Goal: Task Accomplishment & Management: Complete application form

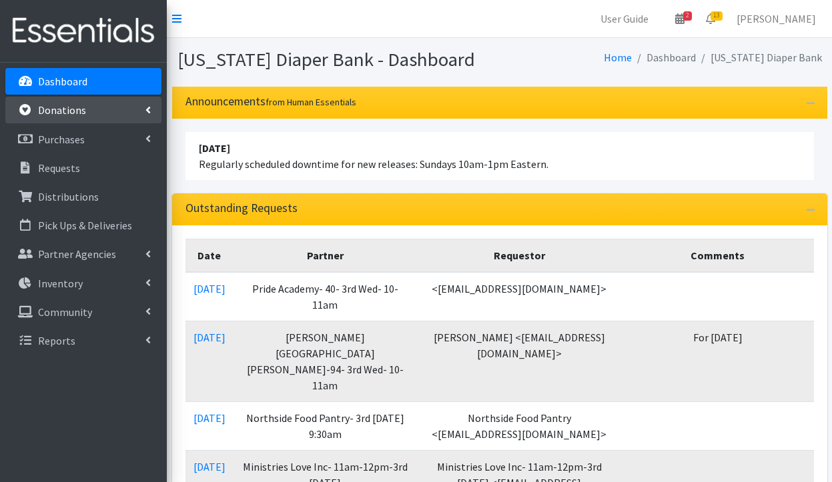
click at [89, 116] on link "Donations" at bounding box center [83, 110] width 156 height 27
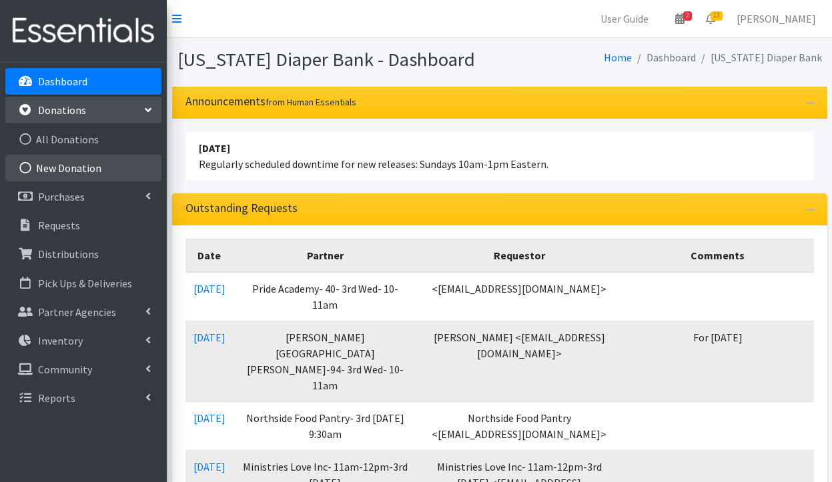
click at [77, 163] on link "New Donation" at bounding box center [83, 168] width 156 height 27
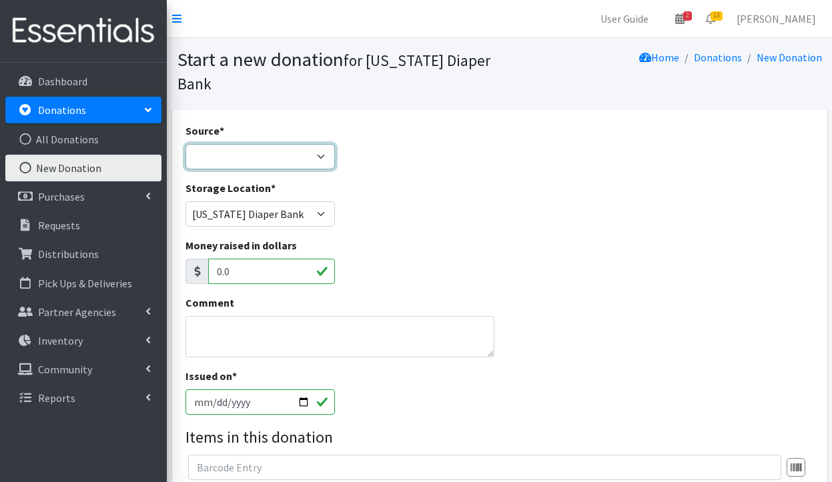
select select "Misc. Donation"
click at [229, 345] on textarea "Comment" at bounding box center [339, 336] width 309 height 41
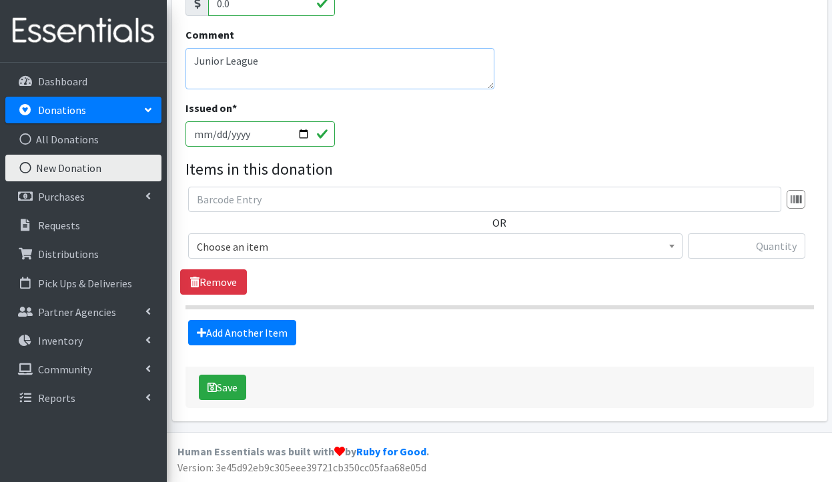
scroll to position [267, 0]
type textarea "Junior League"
click at [317, 253] on span "Choose an item" at bounding box center [435, 247] width 477 height 19
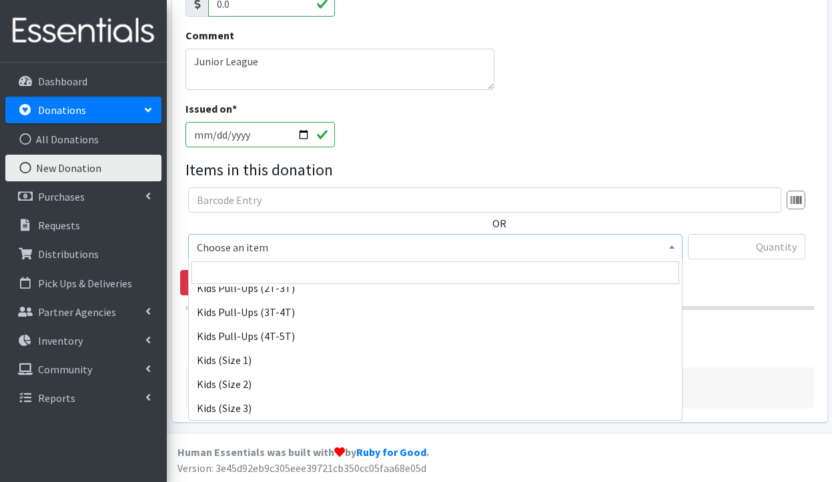
scroll to position [131, 0]
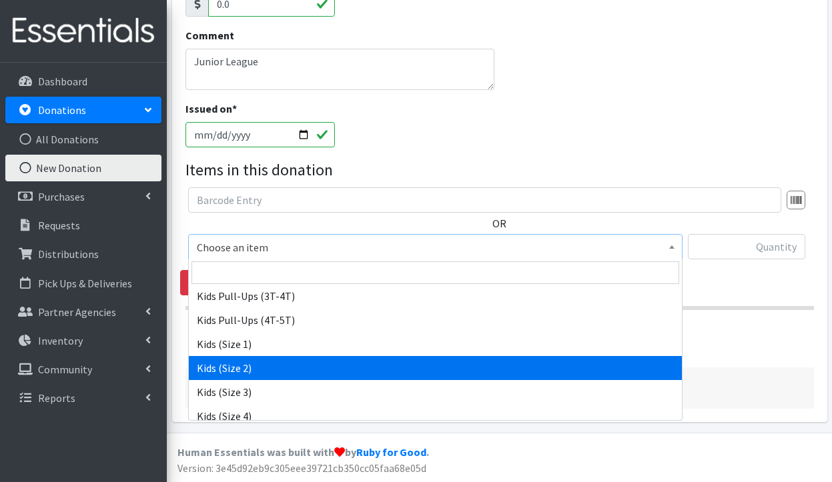
select select "3420"
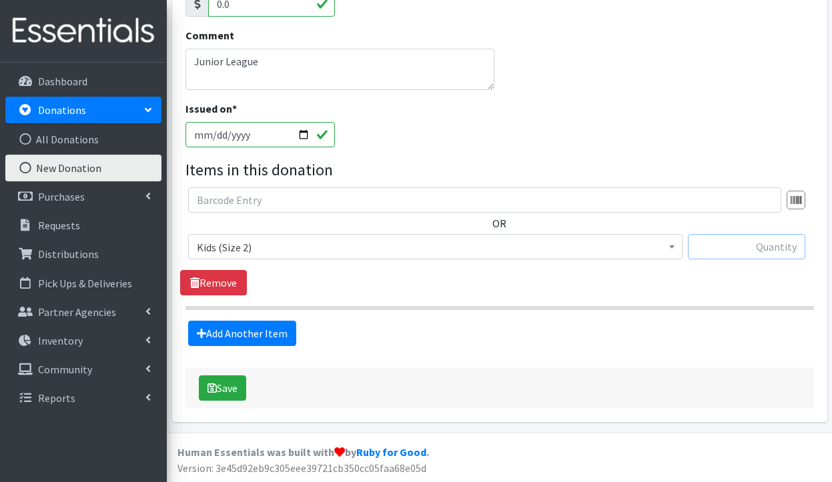
click at [731, 251] on input "text" at bounding box center [745, 246] width 117 height 25
type input "394"
click at [240, 328] on link "Add Another Item" at bounding box center [242, 333] width 108 height 25
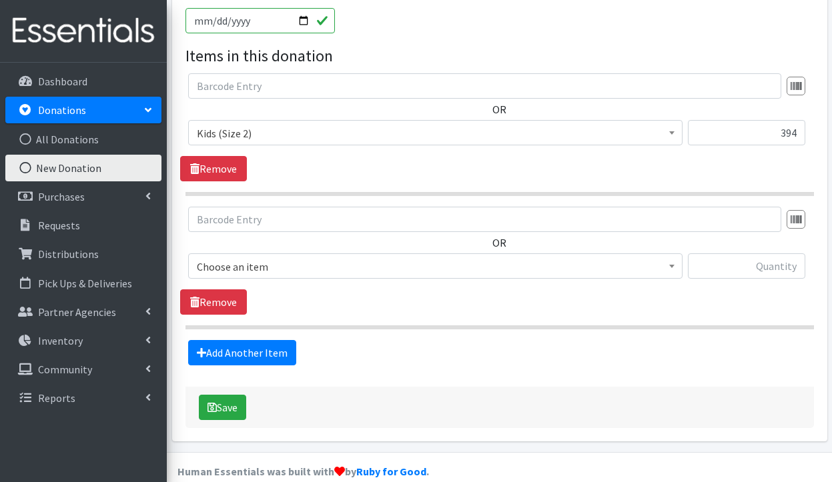
scroll to position [401, 0]
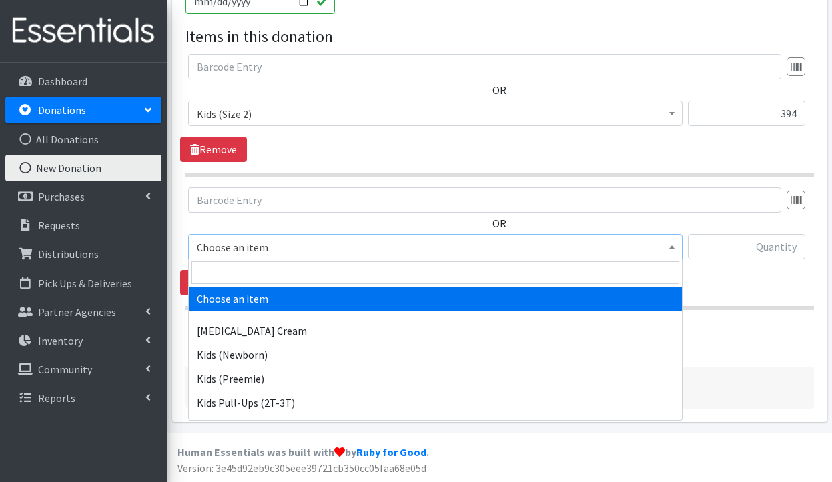
click at [289, 245] on span "Choose an item" at bounding box center [435, 247] width 477 height 19
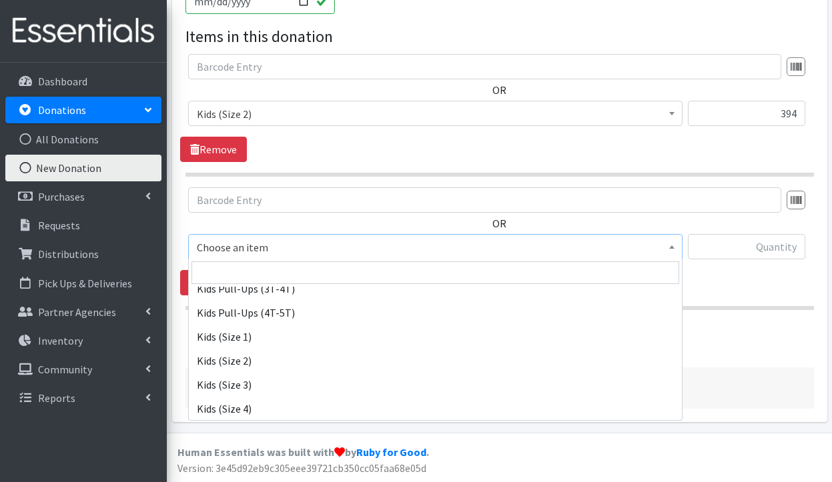
scroll to position [150, 0]
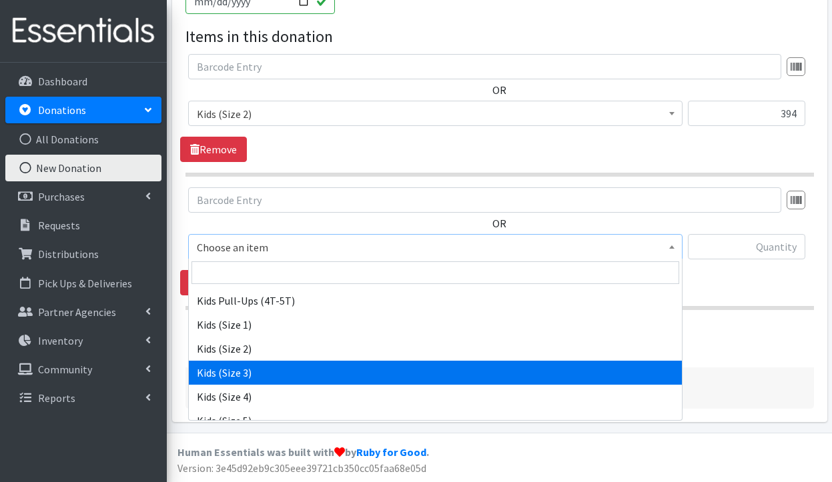
select select "3393"
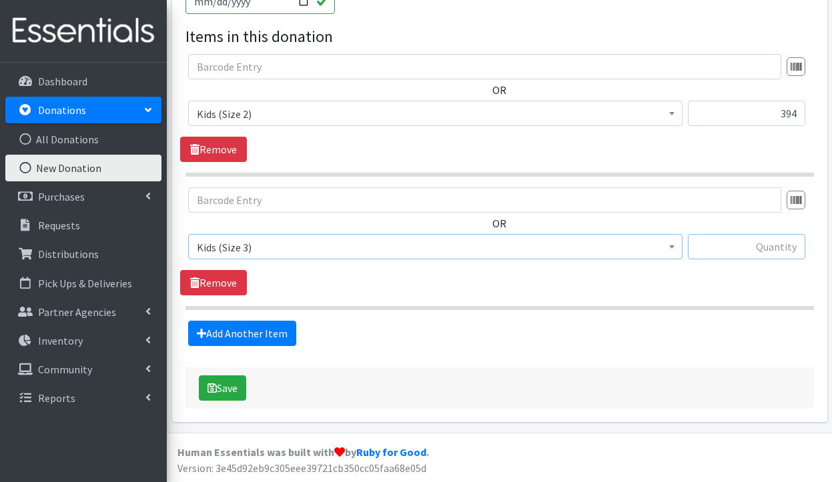
click at [735, 247] on input "text" at bounding box center [745, 246] width 117 height 25
type input "398"
click at [265, 329] on link "Add Another Item" at bounding box center [242, 333] width 108 height 25
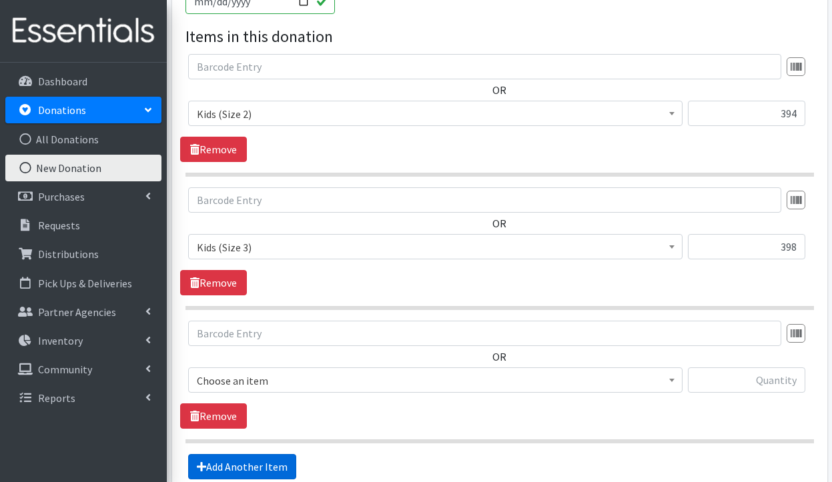
scroll to position [534, 0]
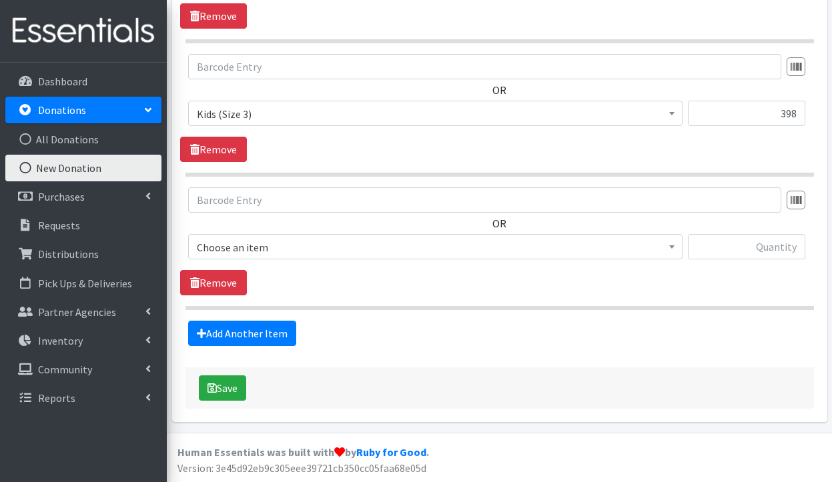
click at [304, 244] on span "Choose an item" at bounding box center [435, 247] width 477 height 19
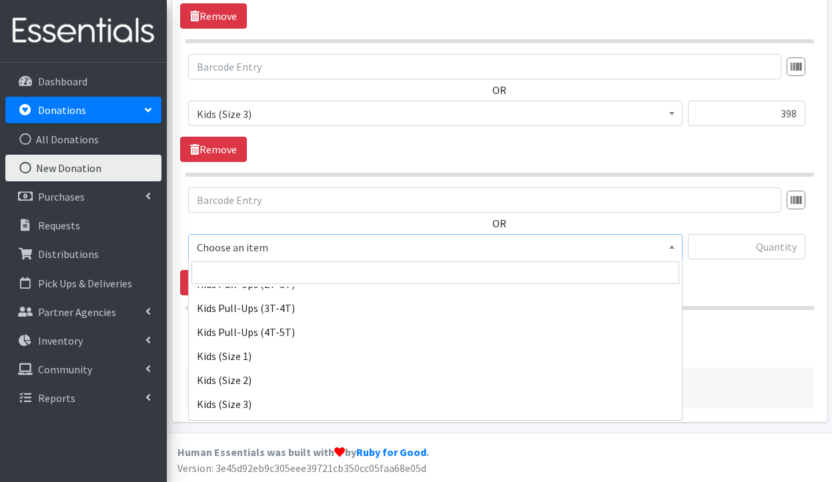
scroll to position [125, 0]
click at [278, 249] on span "Kids (Size 3)" at bounding box center [435, 247] width 477 height 19
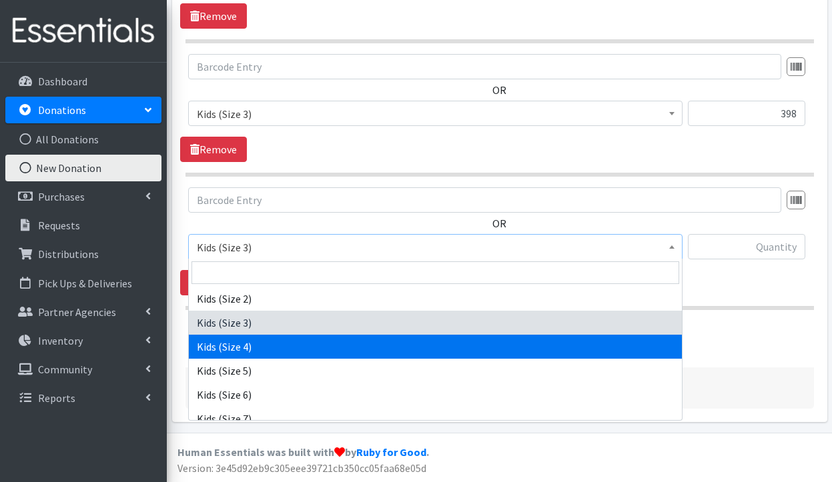
select select "3394"
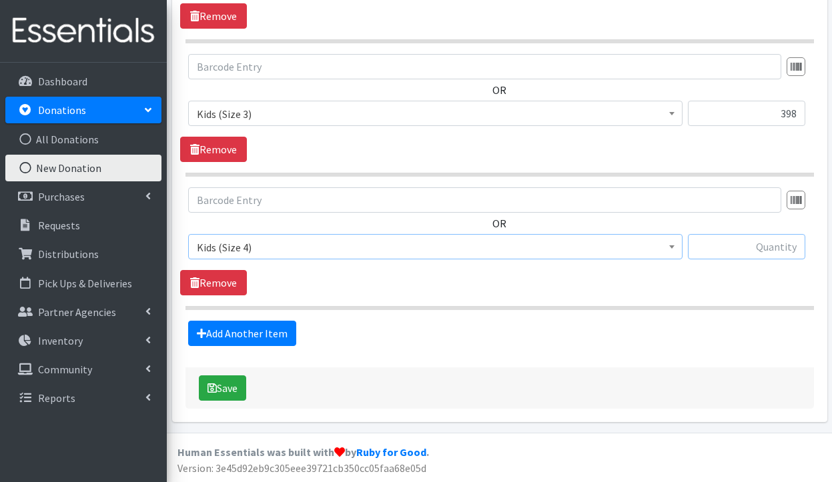
click at [743, 244] on input "text" at bounding box center [745, 246] width 117 height 25
type input "338"
click at [275, 326] on link "Add Another Item" at bounding box center [242, 333] width 108 height 25
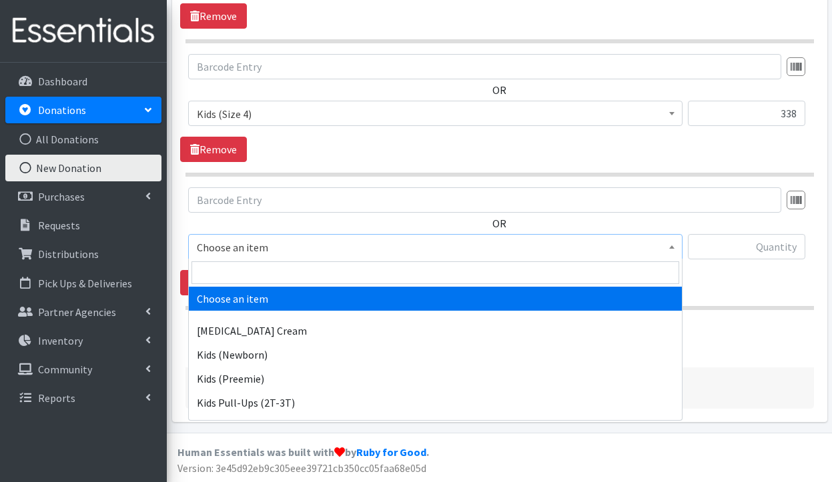
click at [305, 251] on span "Choose an item" at bounding box center [435, 247] width 477 height 19
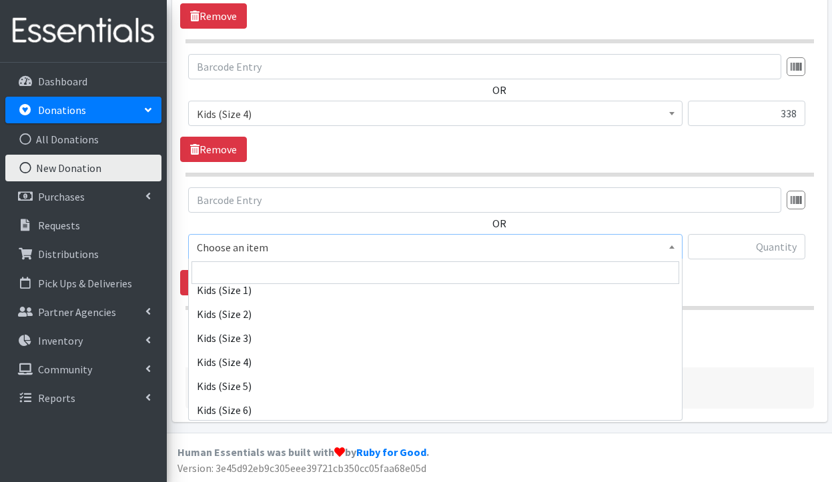
scroll to position [186, 0]
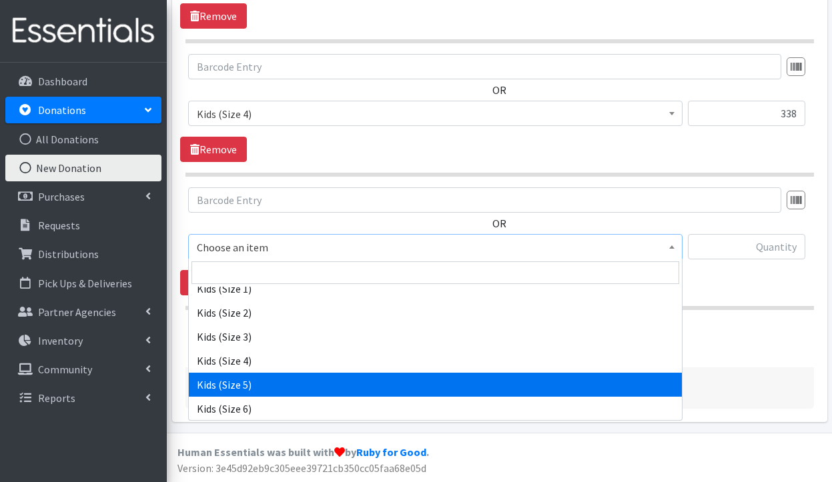
select select "3407"
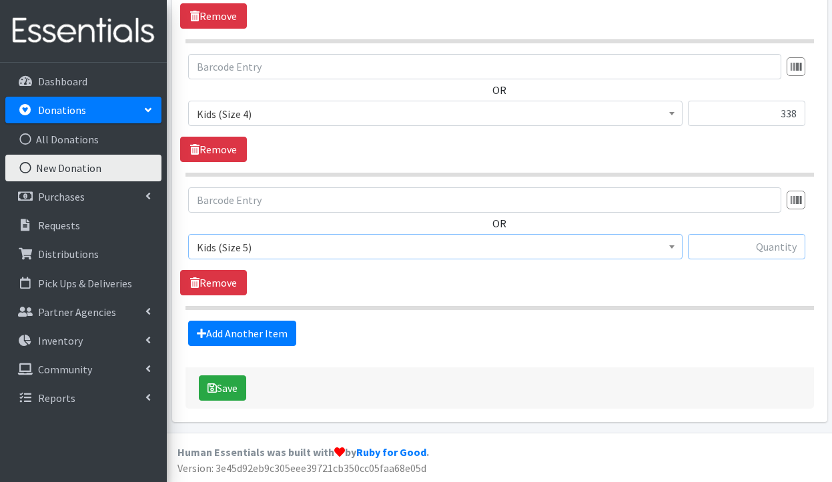
click at [724, 248] on input "text" at bounding box center [745, 246] width 117 height 25
type input "52"
click at [227, 333] on link "Add Another Item" at bounding box center [242, 333] width 108 height 25
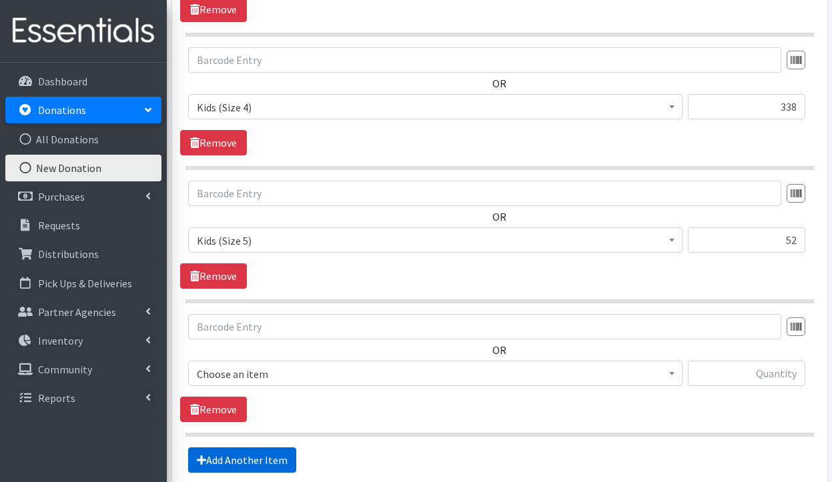
scroll to position [801, 0]
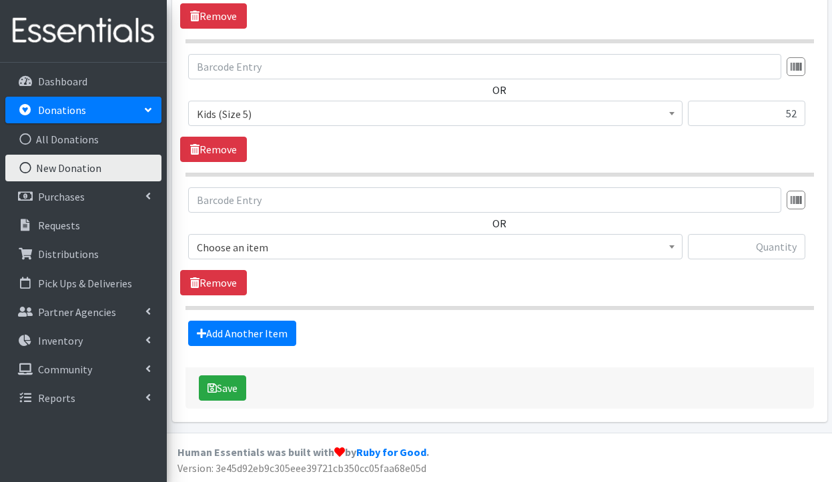
click at [285, 245] on span "Choose an item" at bounding box center [435, 247] width 477 height 19
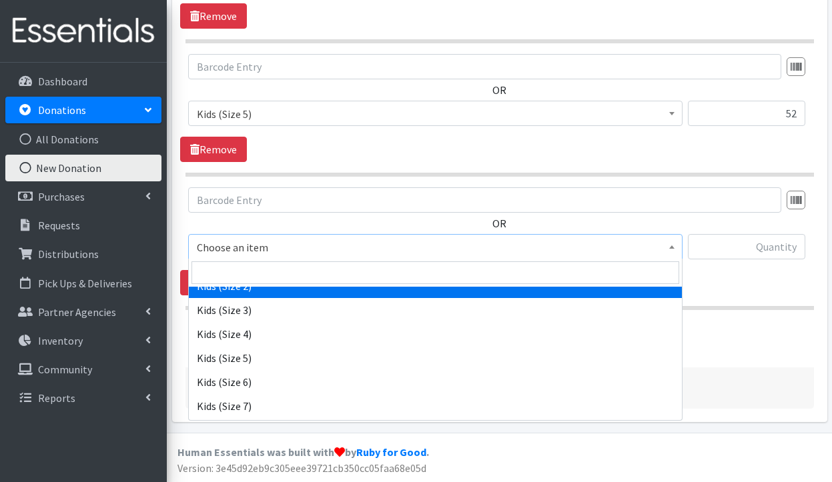
scroll to position [214, 0]
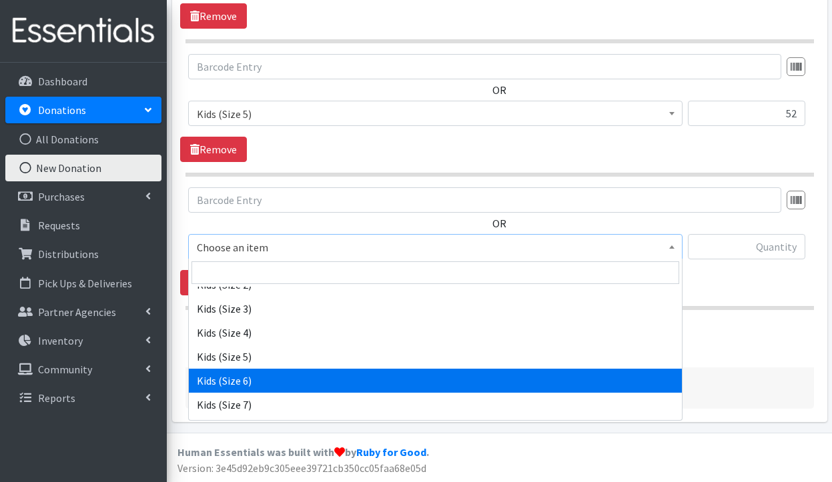
select select "3419"
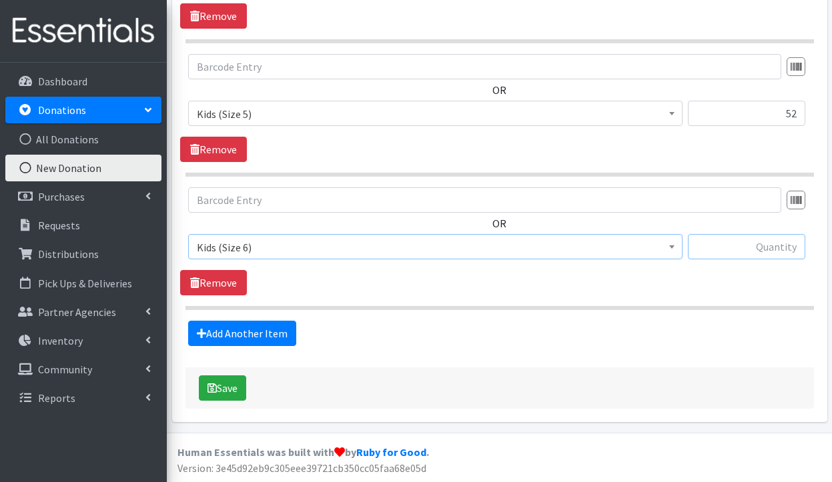
click at [729, 241] on input "text" at bounding box center [745, 246] width 117 height 25
type input "96"
click at [259, 335] on link "Add Another Item" at bounding box center [242, 333] width 108 height 25
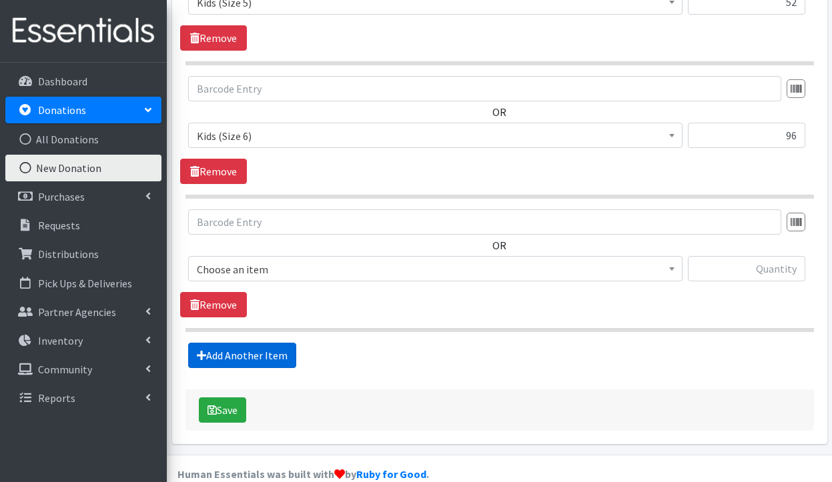
scroll to position [934, 0]
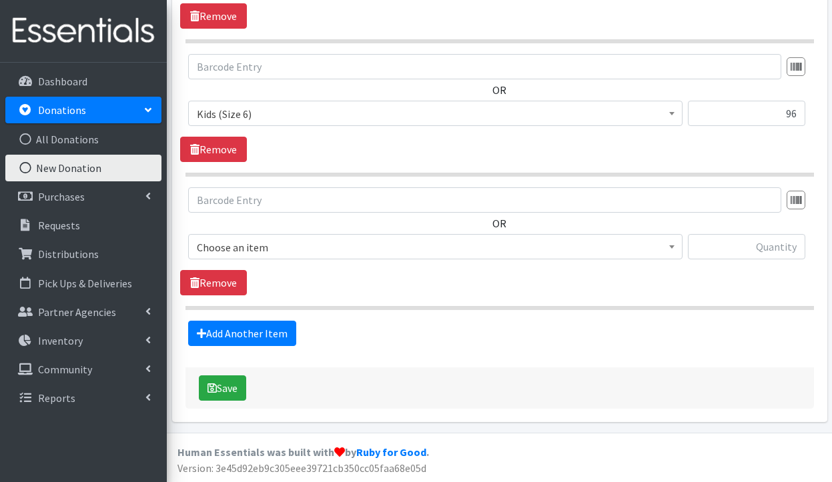
click at [326, 250] on span "Choose an item" at bounding box center [435, 247] width 477 height 19
click at [711, 321] on div "Add Another Item" at bounding box center [499, 333] width 638 height 25
click at [198, 286] on icon at bounding box center [194, 282] width 9 height 11
click at [222, 278] on link "Remove" at bounding box center [213, 282] width 67 height 25
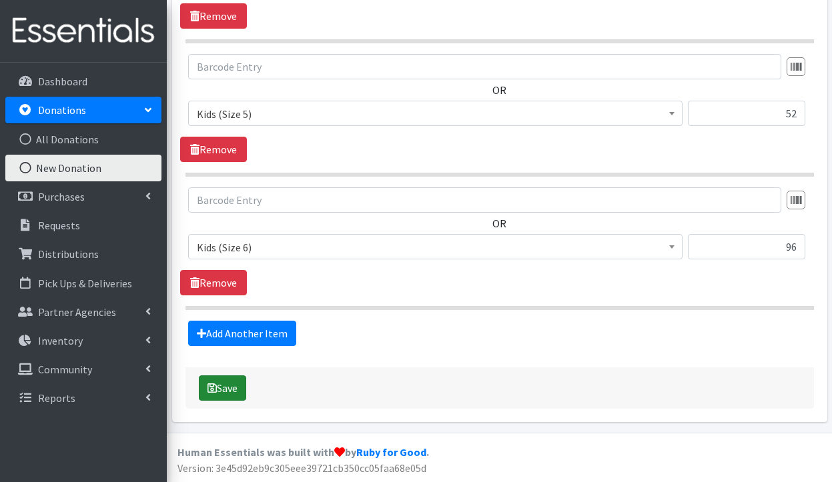
click at [223, 384] on button "Save" at bounding box center [222, 387] width 47 height 25
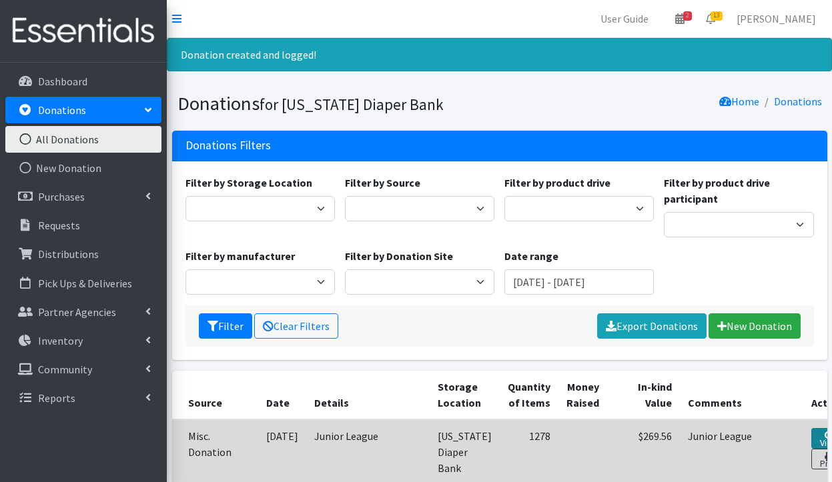
click at [824, 435] on icon at bounding box center [828, 435] width 9 height 9
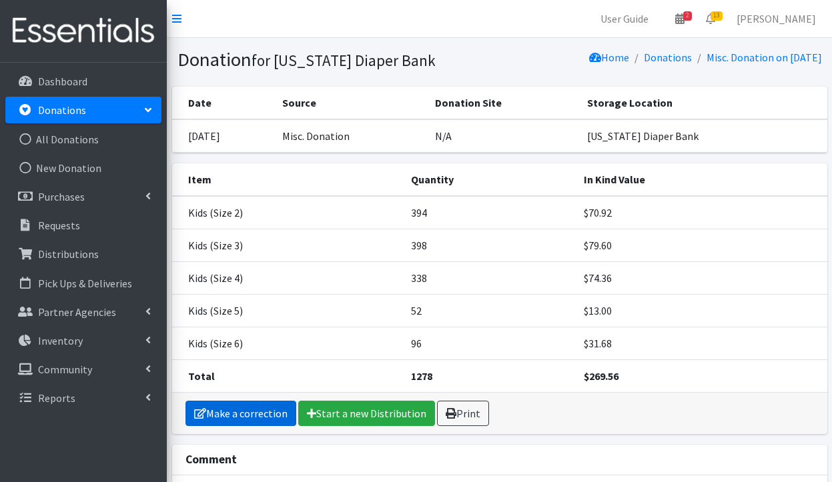
click at [241, 415] on link "Make a correction" at bounding box center [240, 413] width 111 height 25
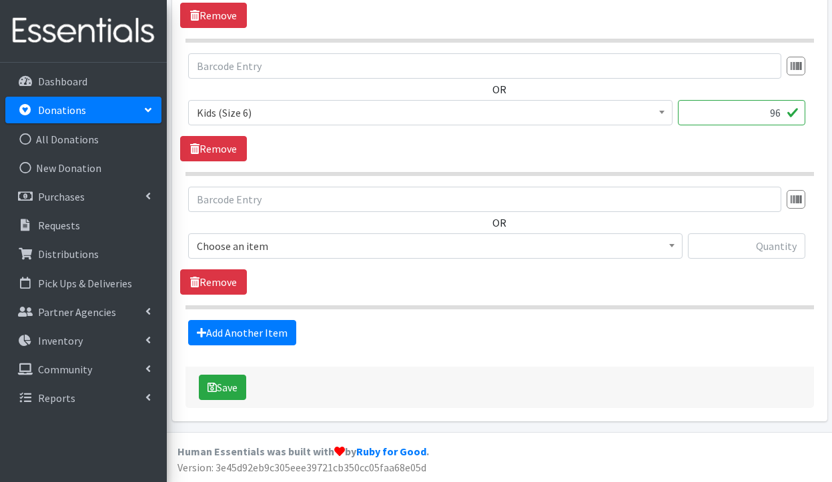
scroll to position [912, 0]
click at [299, 247] on span "Choose an item" at bounding box center [435, 246] width 477 height 19
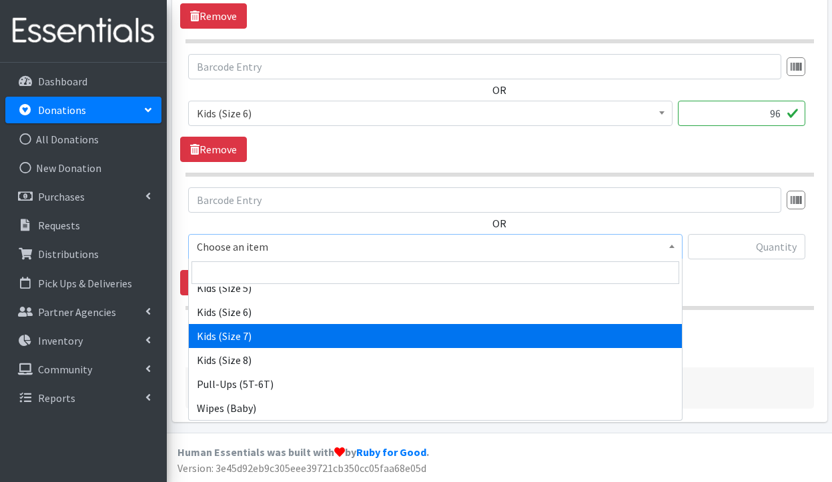
scroll to position [283, 0]
select select "7177"
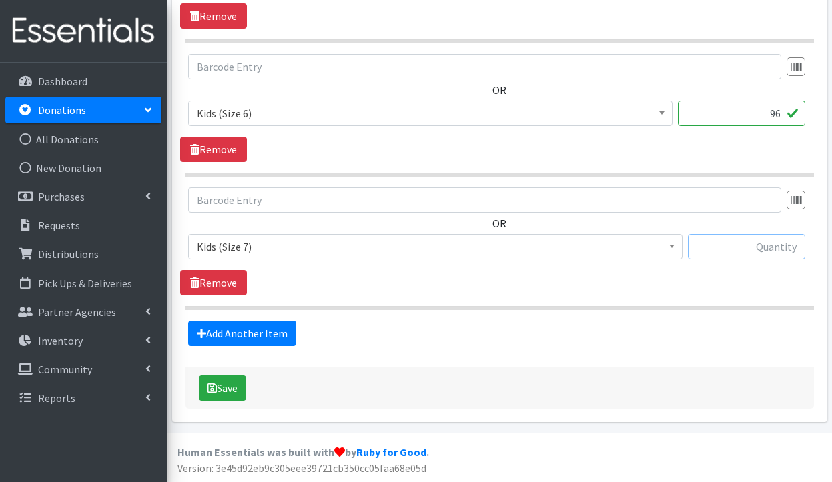
click at [780, 248] on input "text" at bounding box center [745, 246] width 117 height 25
type input "44"
click at [235, 394] on button "Save" at bounding box center [222, 387] width 47 height 25
